Goal: Contribute content: Add original content to the website for others to see

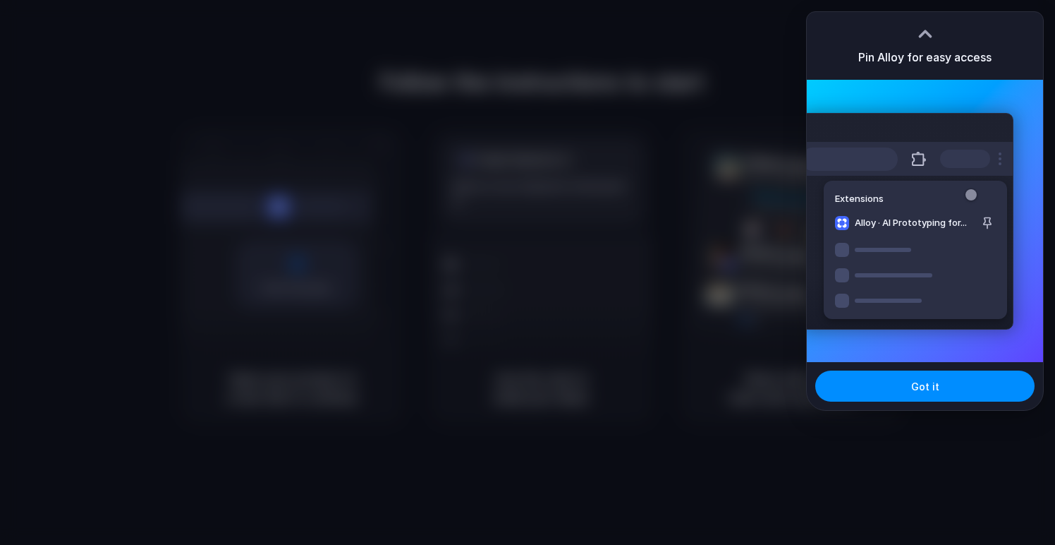
click at [859, 265] on div "Extensions Alloy · AI Prototyping for..." at bounding box center [907, 221] width 213 height 217
click at [928, 375] on button "Got it" at bounding box center [925, 385] width 219 height 31
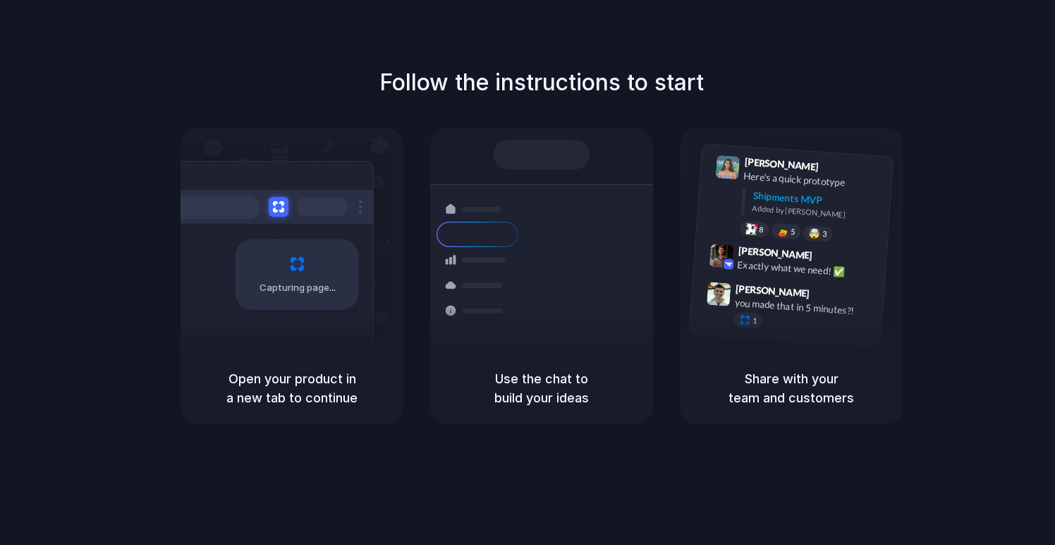
click at [804, 74] on div "Follow the instructions to start Capturing page Open your product in a new tab …" at bounding box center [541, 245] width 1055 height 358
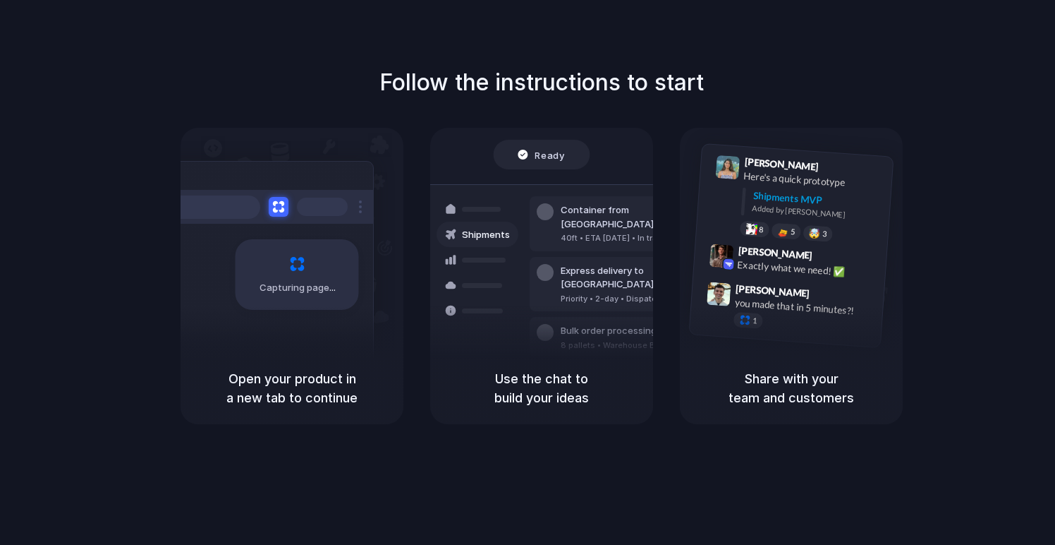
click at [801, 73] on div "Follow the instructions to start Capturing page Open your product in a new tab …" at bounding box center [541, 245] width 1055 height 358
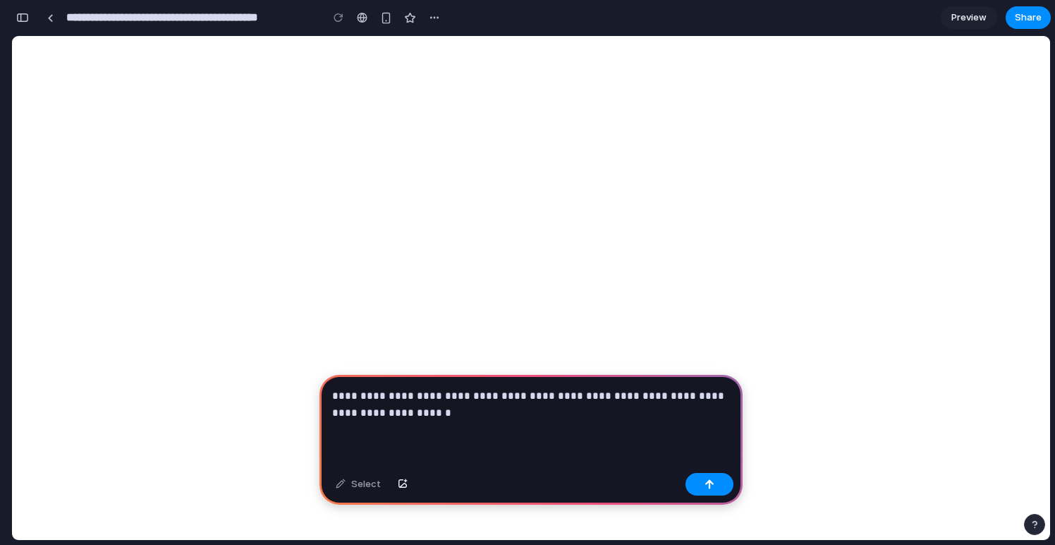
click at [447, 415] on p "**********" at bounding box center [531, 404] width 398 height 34
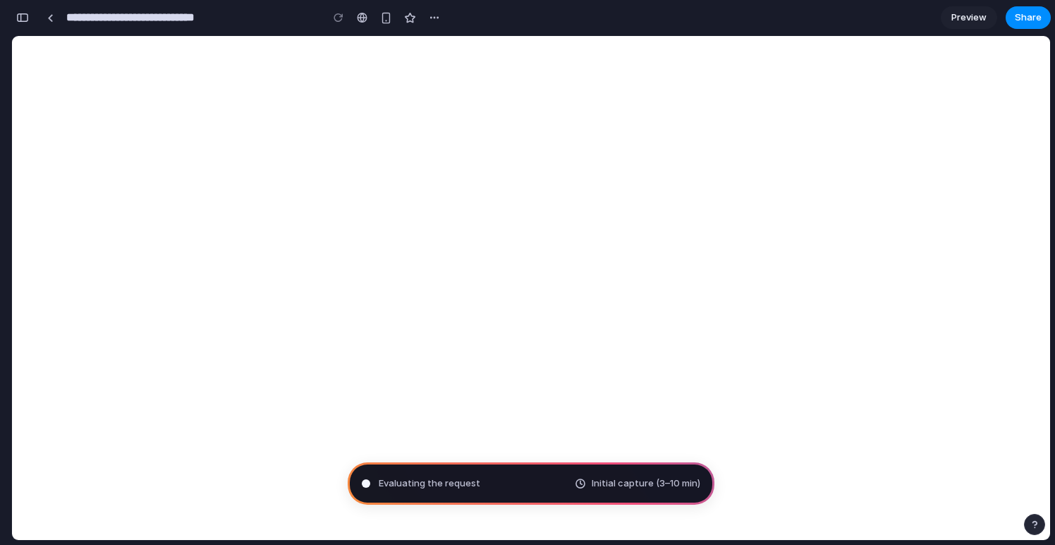
type input "**********"
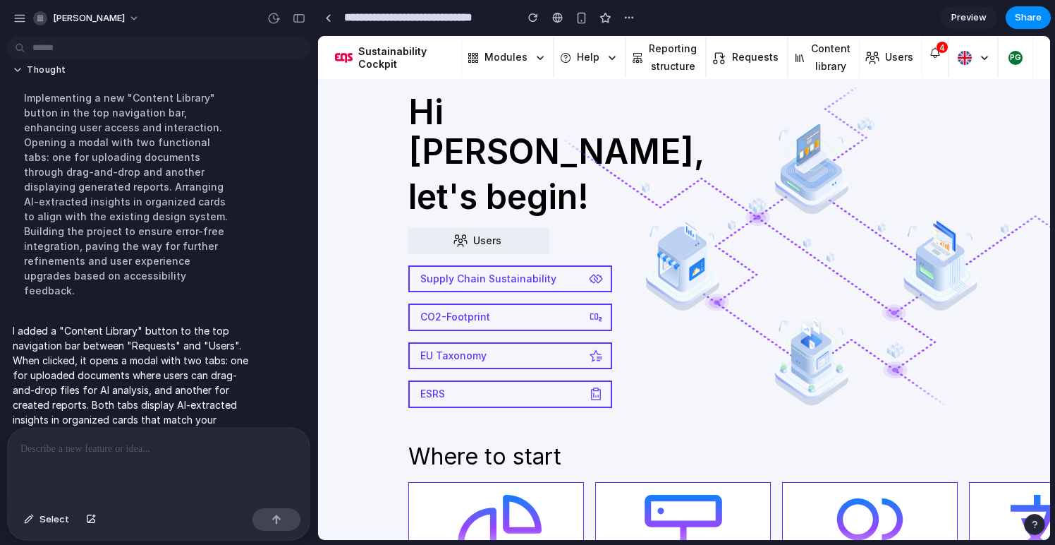
scroll to position [0, 191]
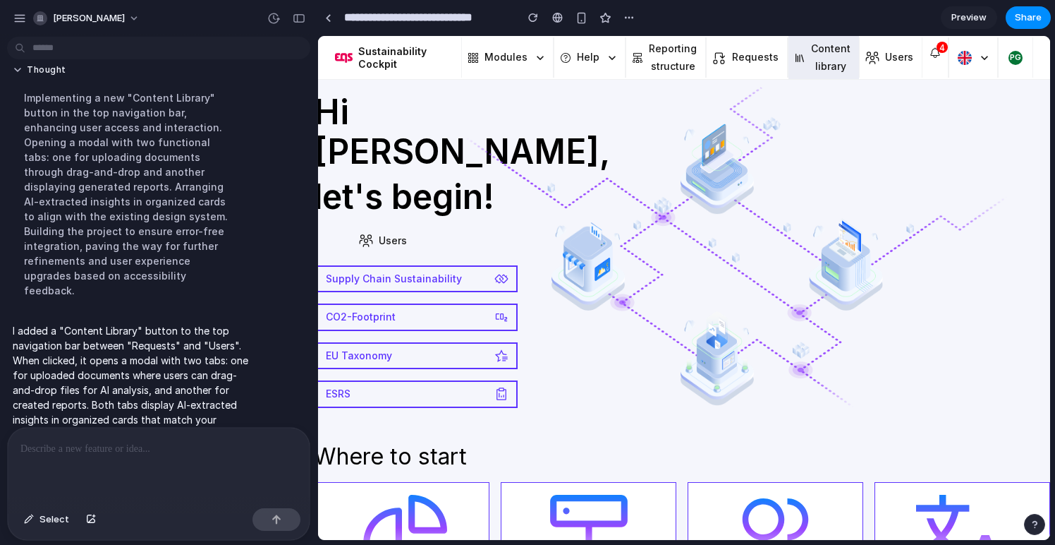
click at [829, 60] on button "Content library" at bounding box center [824, 57] width 71 height 43
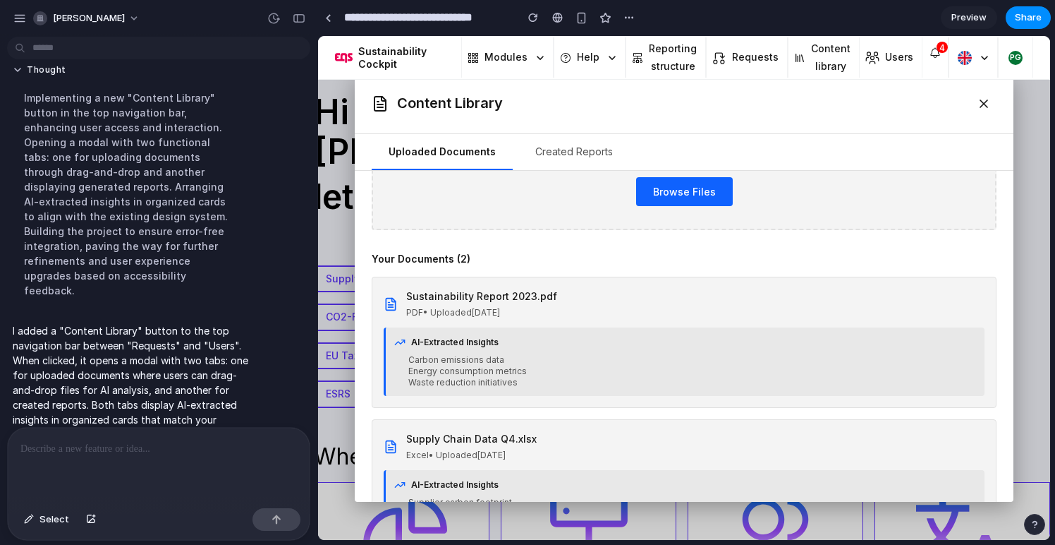
scroll to position [115, 0]
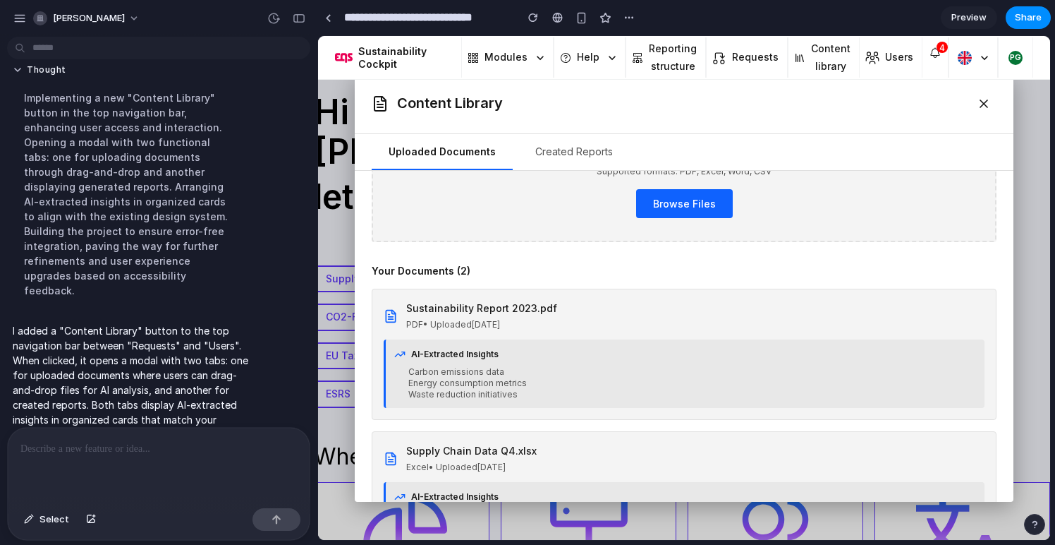
click at [550, 155] on button "Created Reports" at bounding box center [574, 152] width 111 height 36
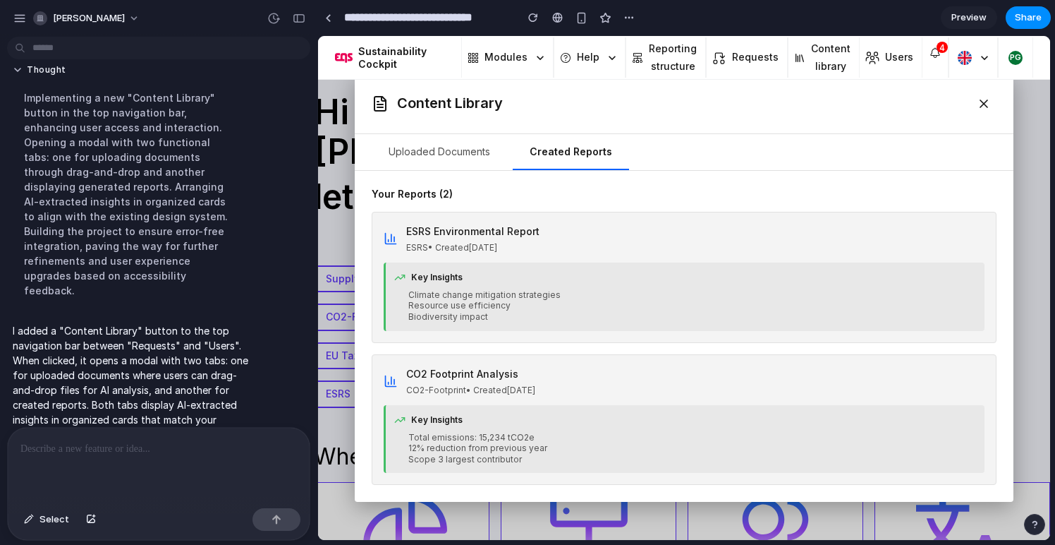
scroll to position [0, 0]
click at [447, 145] on button "Uploaded Documents" at bounding box center [439, 152] width 135 height 36
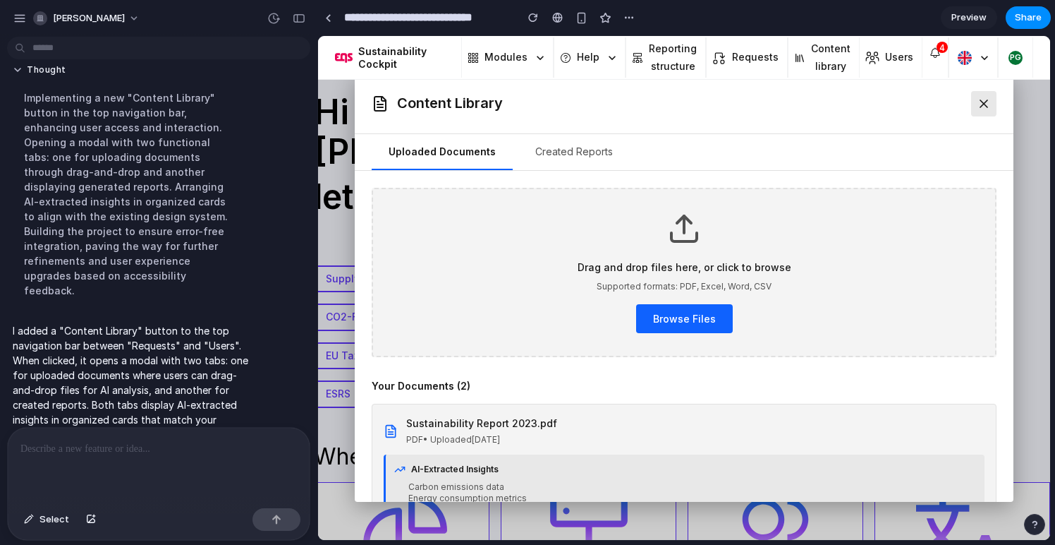
click at [985, 102] on icon at bounding box center [984, 103] width 7 height 7
